Goal: Book appointment/travel/reservation

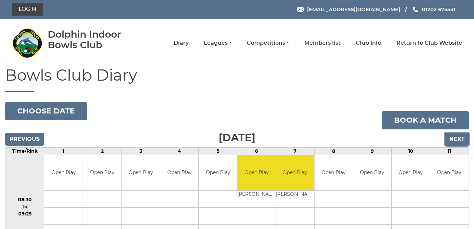
click at [458, 139] on input "Next" at bounding box center [457, 139] width 24 height 13
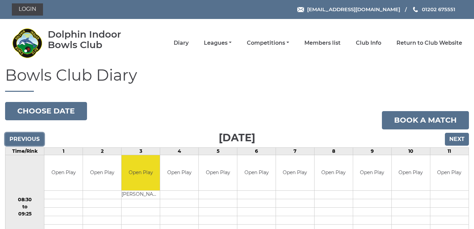
click at [22, 138] on input "Previous" at bounding box center [24, 139] width 39 height 13
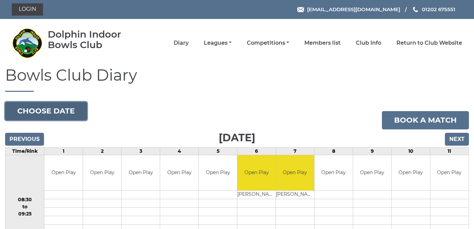
click at [59, 109] on button "Choose date" at bounding box center [46, 111] width 82 height 18
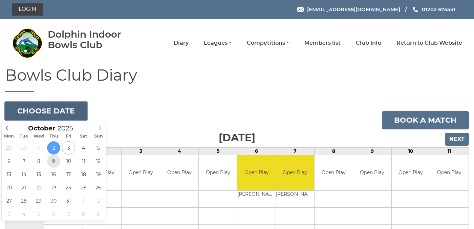
type input "2025-10-09"
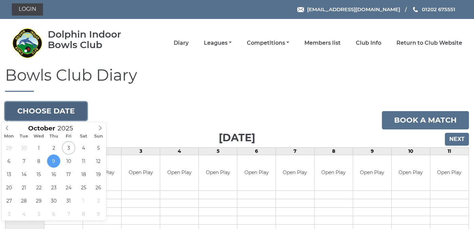
click at [62, 111] on button "Choose date" at bounding box center [46, 111] width 82 height 18
type input "[DATE]"
